Goal: Information Seeking & Learning: Find specific fact

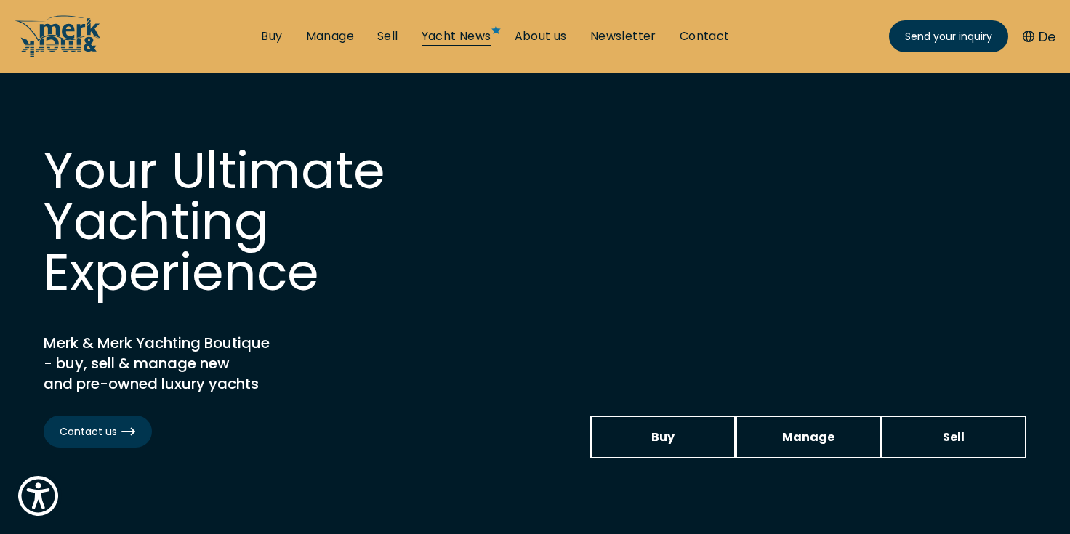
click at [454, 35] on link "Yacht News" at bounding box center [457, 36] width 70 height 16
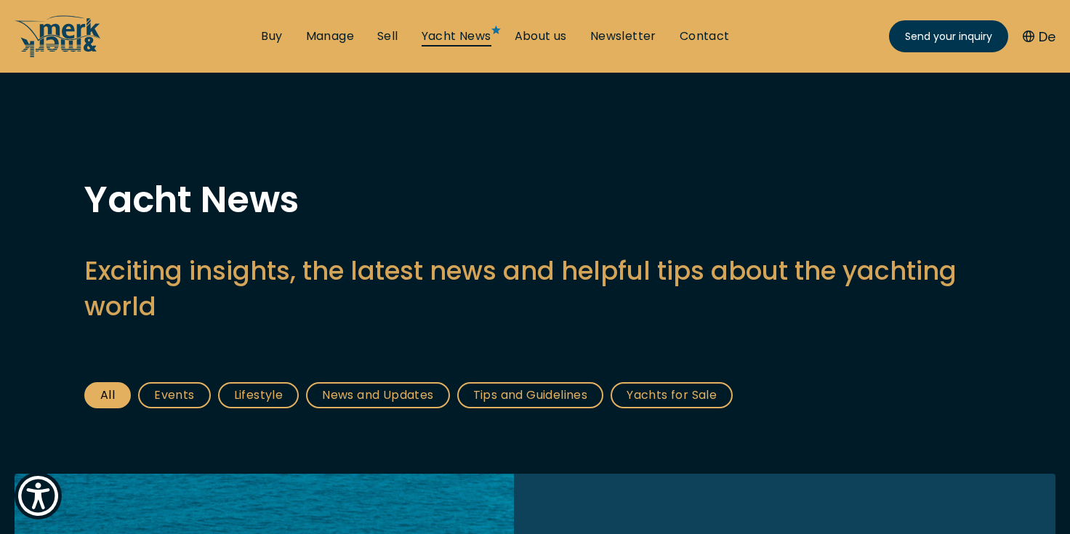
click at [457, 39] on link "Yacht News" at bounding box center [457, 36] width 70 height 16
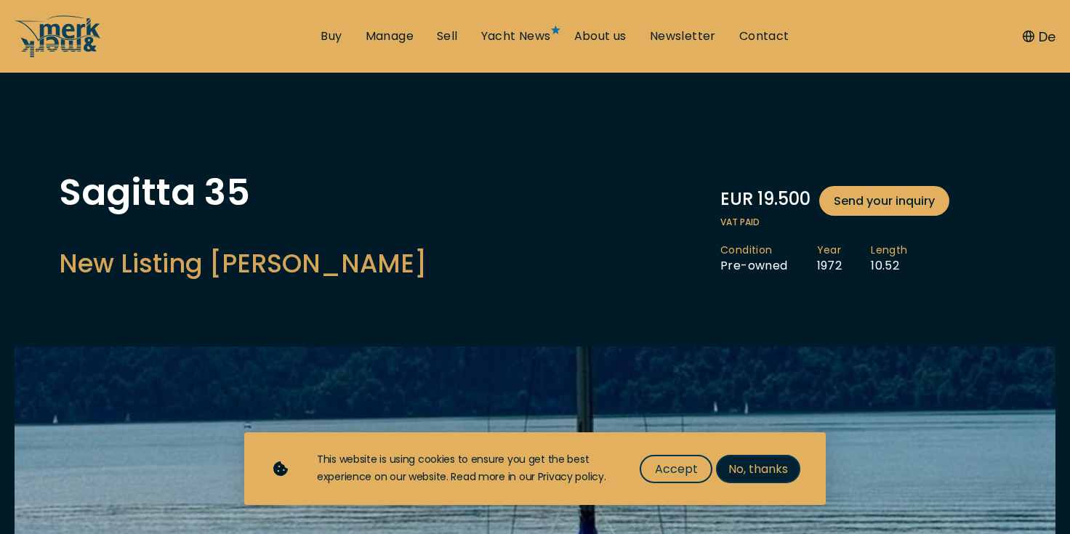
click at [755, 463] on span "No, thanks" at bounding box center [758, 469] width 60 height 18
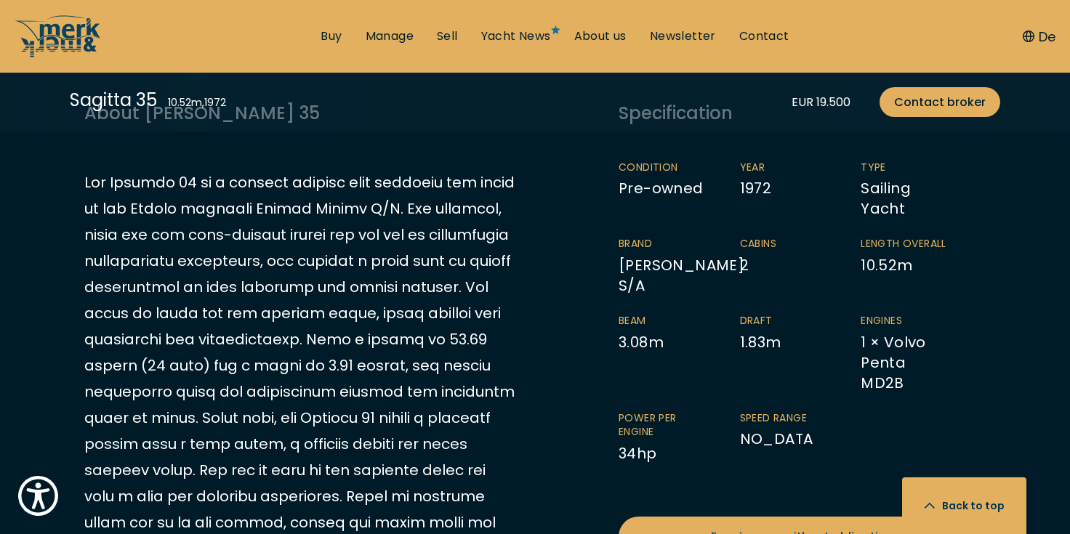
scroll to position [792, 0]
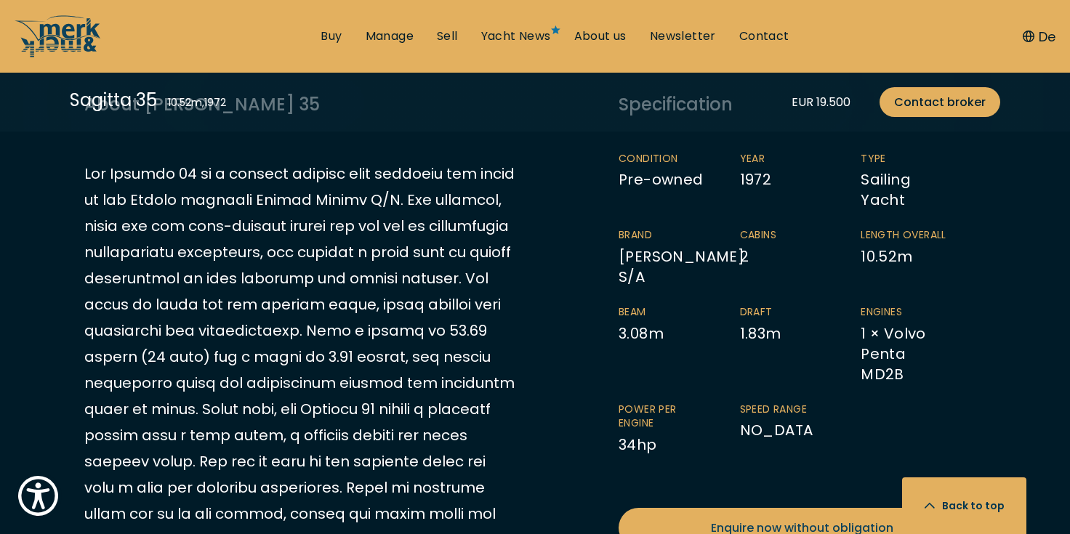
click at [864, 355] on li "Engines 1 × Volvo Penta MD2B" at bounding box center [921, 344] width 121 height 79
drag, startPoint x: 886, startPoint y: 333, endPoint x: 964, endPoint y: 360, distance: 83.0
click at [964, 360] on li "Engines 1 × Volvo Penta MD2B" at bounding box center [921, 344] width 121 height 79
copy li "Volvo Penta MD2B"
